Goal: Transaction & Acquisition: Book appointment/travel/reservation

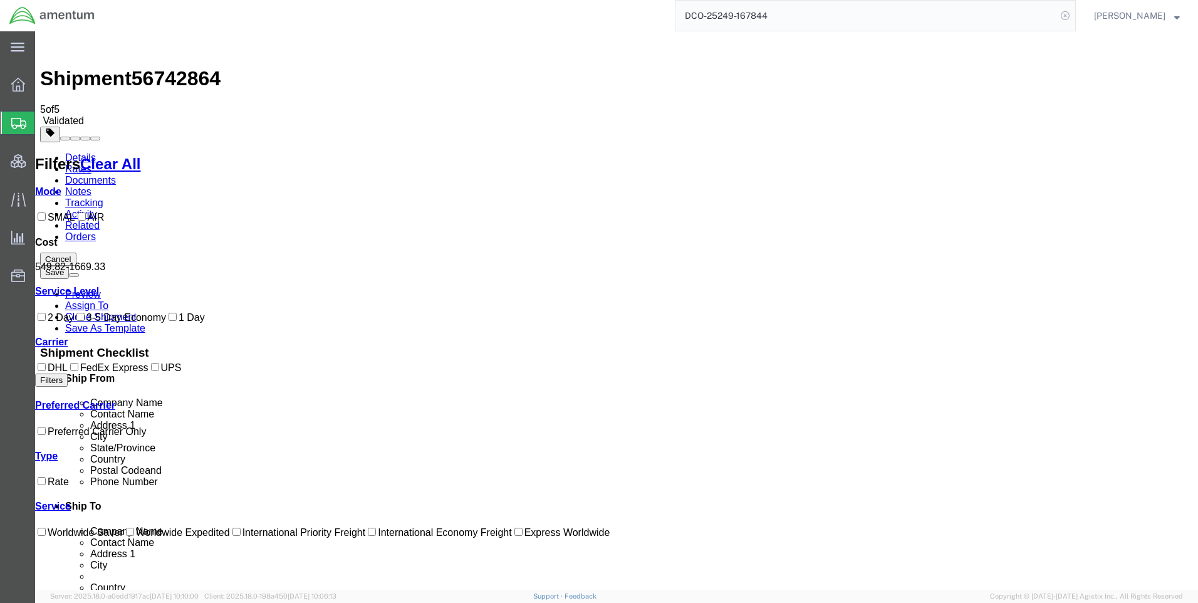
click at [1072, 16] on icon at bounding box center [1065, 16] width 18 height 18
drag, startPoint x: 1079, startPoint y: 19, endPoint x: 1059, endPoint y: 16, distance: 20.4
click at [1074, 19] on icon at bounding box center [1065, 16] width 18 height 18
paste input "DCO-25249-167844"
type input "DCO-25249-167844"
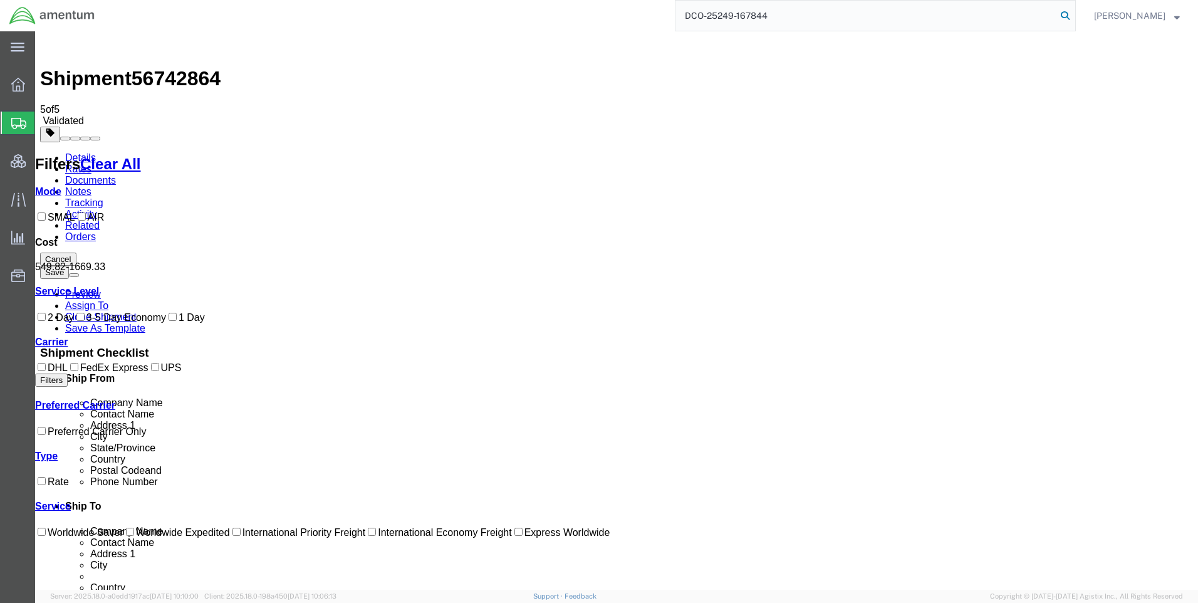
click at [1071, 10] on icon at bounding box center [1065, 16] width 18 height 18
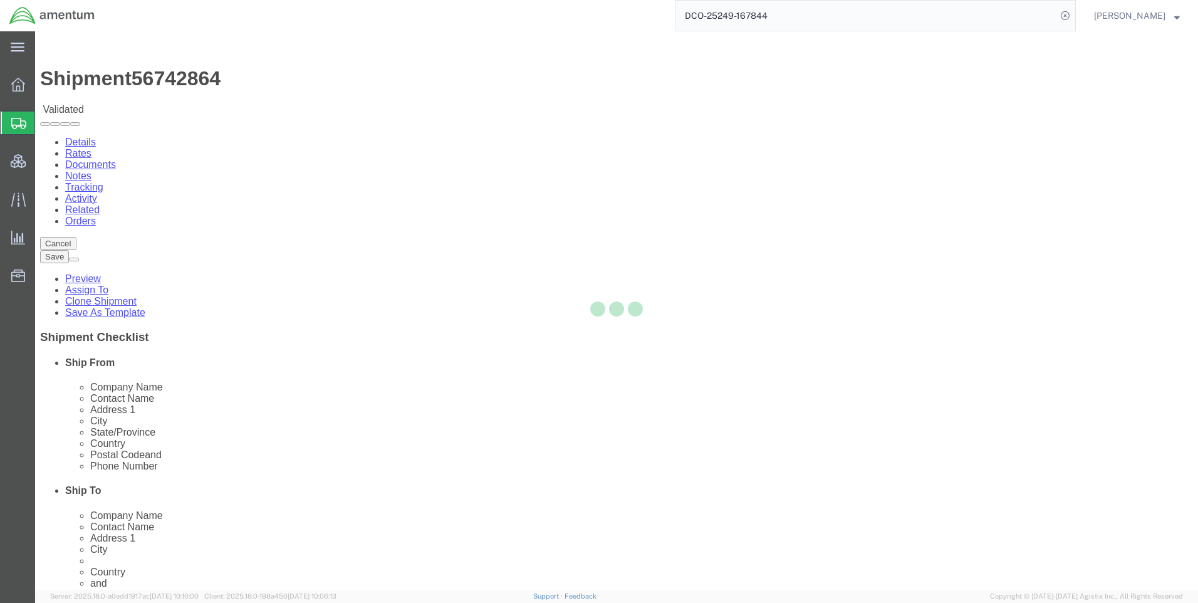
select select "42668"
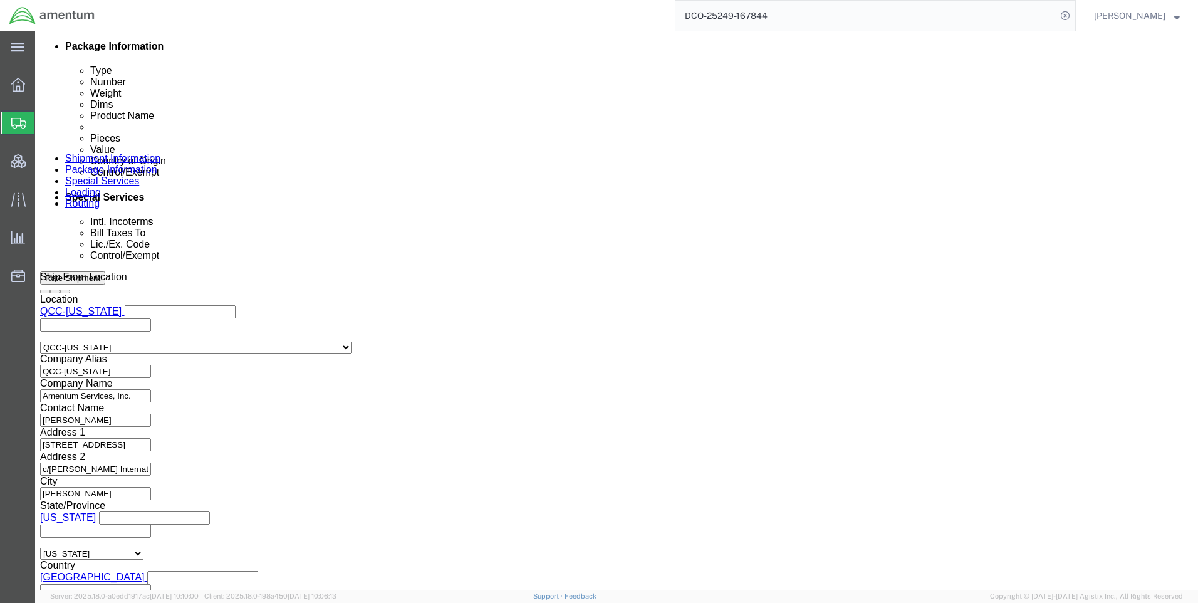
scroll to position [790, 0]
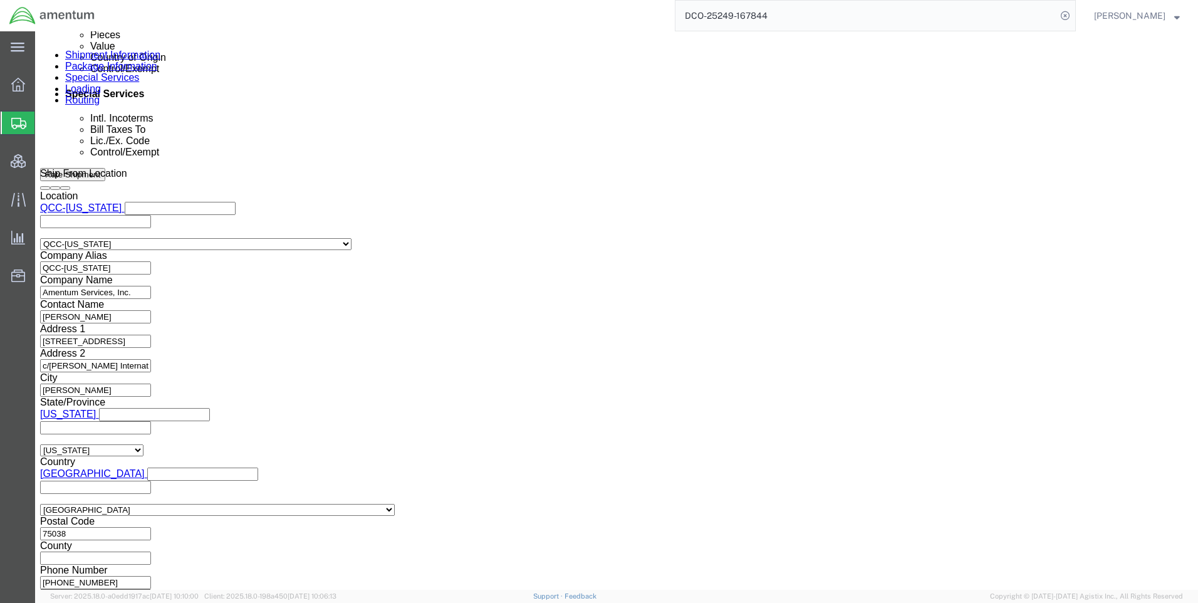
click button "Continue"
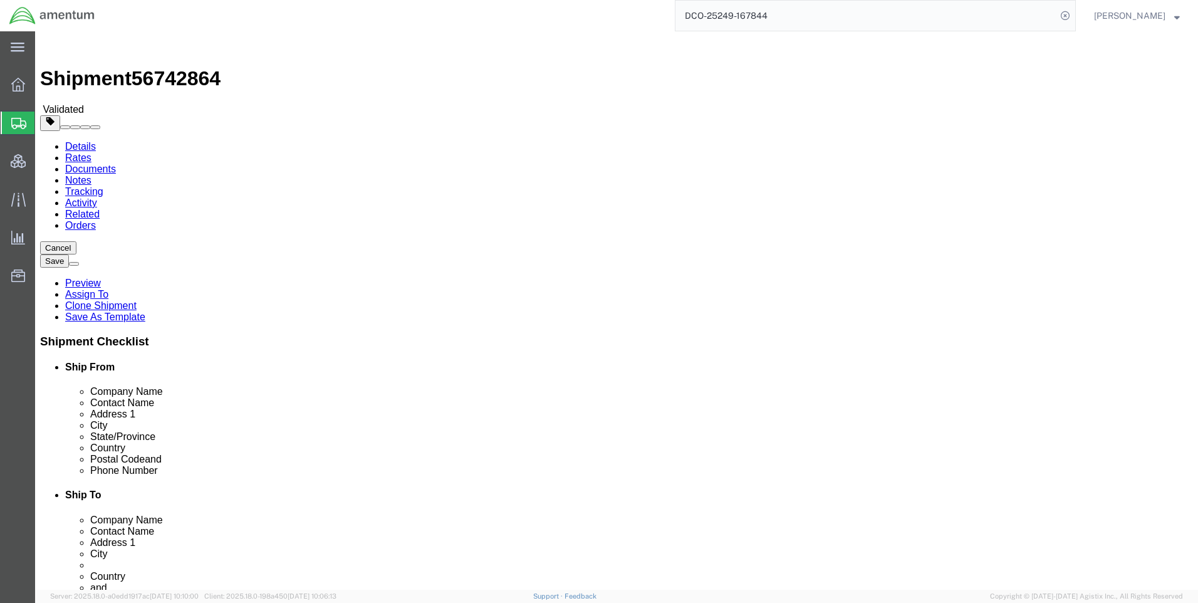
scroll to position [60, 0]
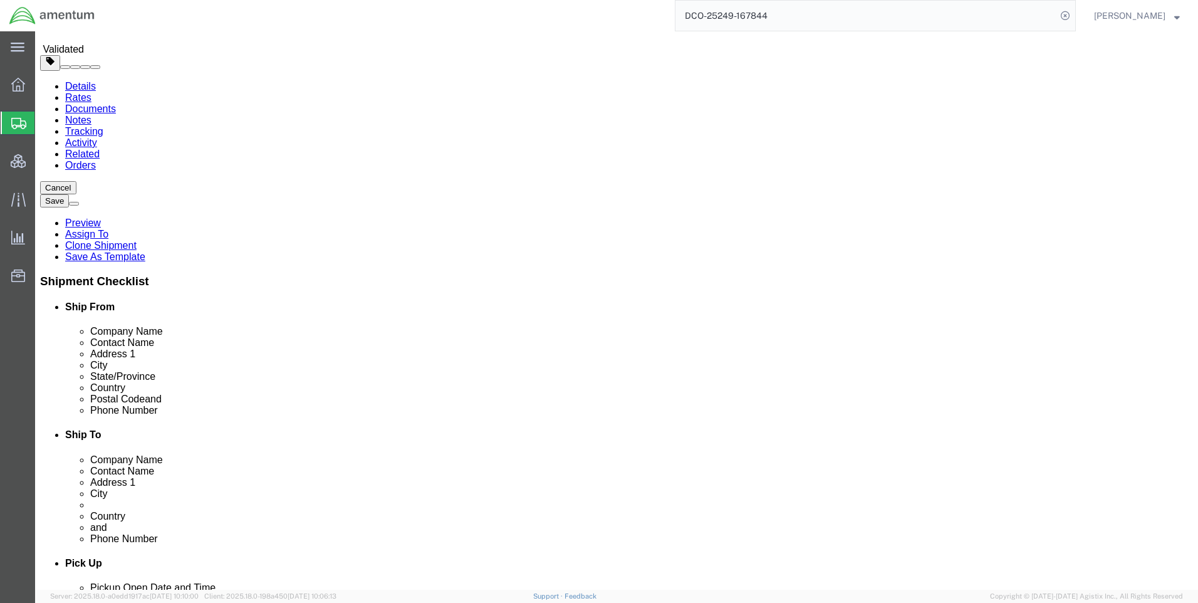
click button "Continue"
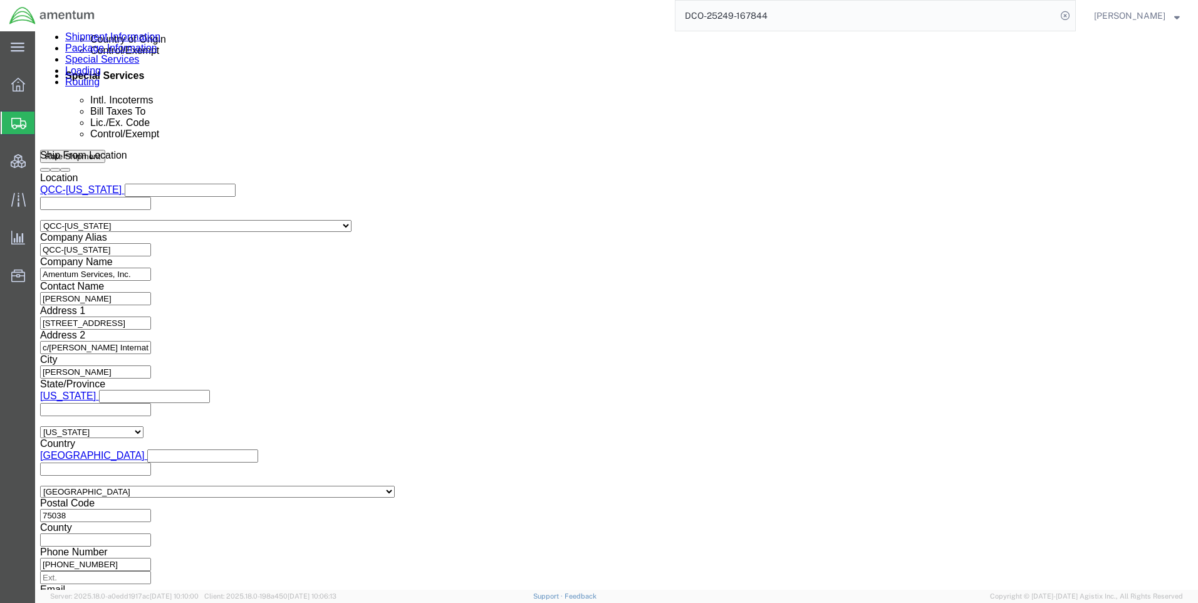
scroll to position [812, 0]
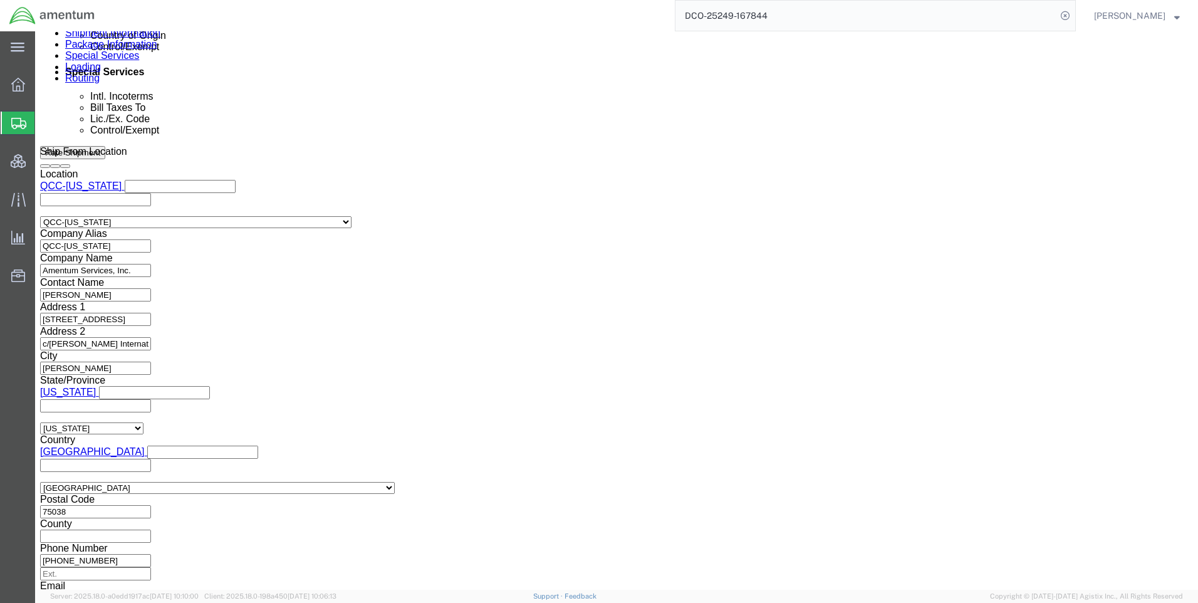
click button "Rate Shipment"
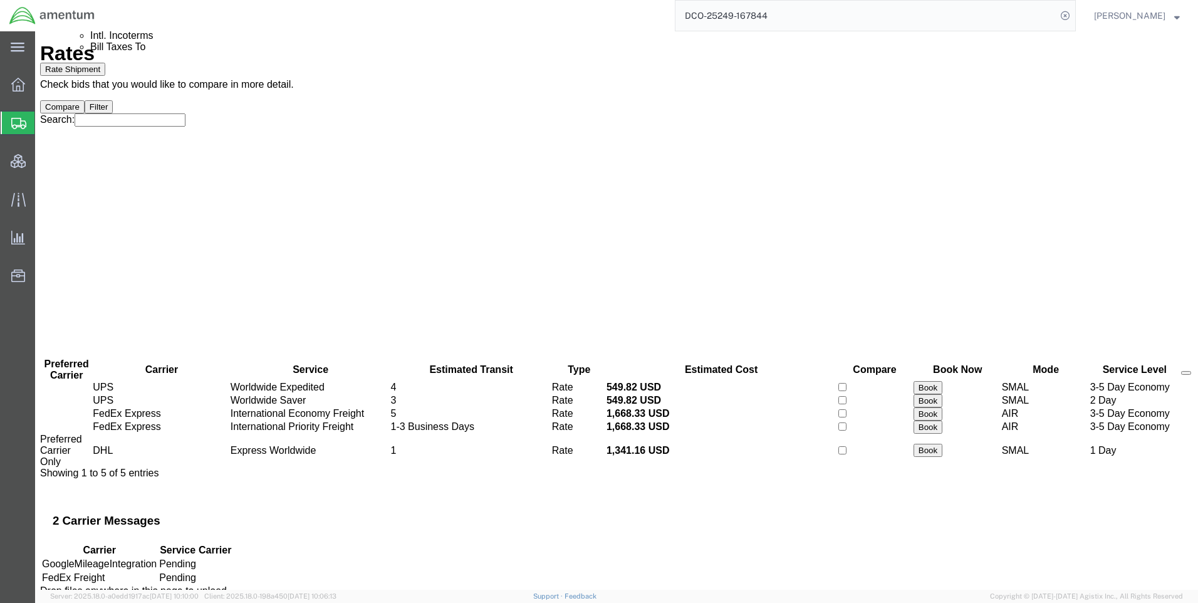
scroll to position [0, 0]
